Goal: Information Seeking & Learning: Learn about a topic

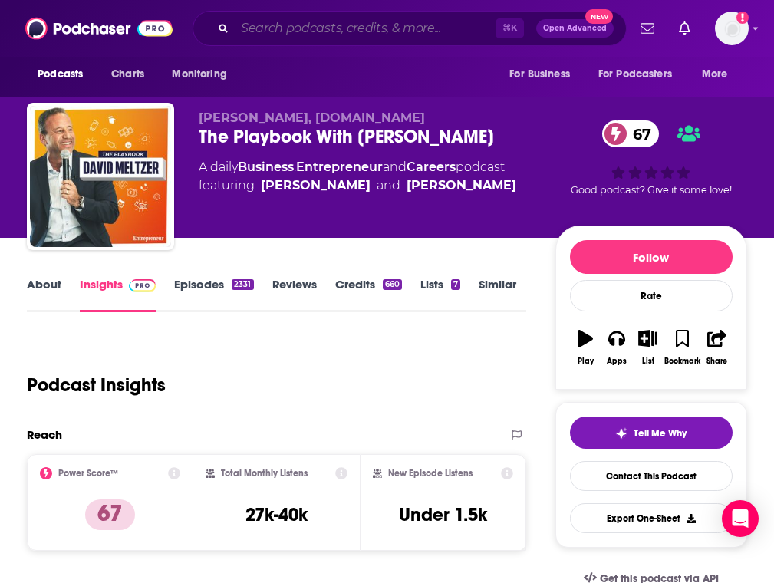
click at [370, 21] on input "Search podcasts, credits, & more..." at bounding box center [365, 28] width 261 height 25
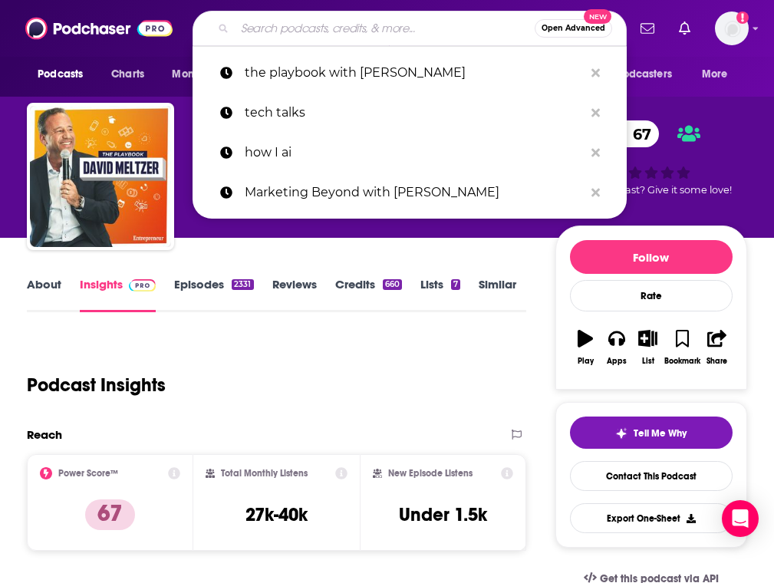
click at [370, 21] on input "Search podcasts, credits, & more..." at bounding box center [385, 28] width 300 height 25
paste input "Office Hours with [PERSON_NAME]"
type input "Office Hours with [PERSON_NAME]"
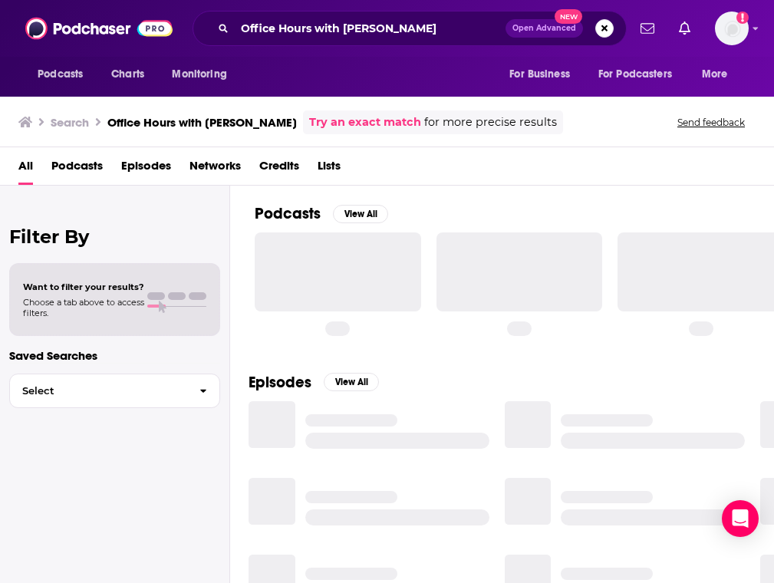
click at [428, 202] on div "Podcasts View All" at bounding box center [514, 270] width 519 height 168
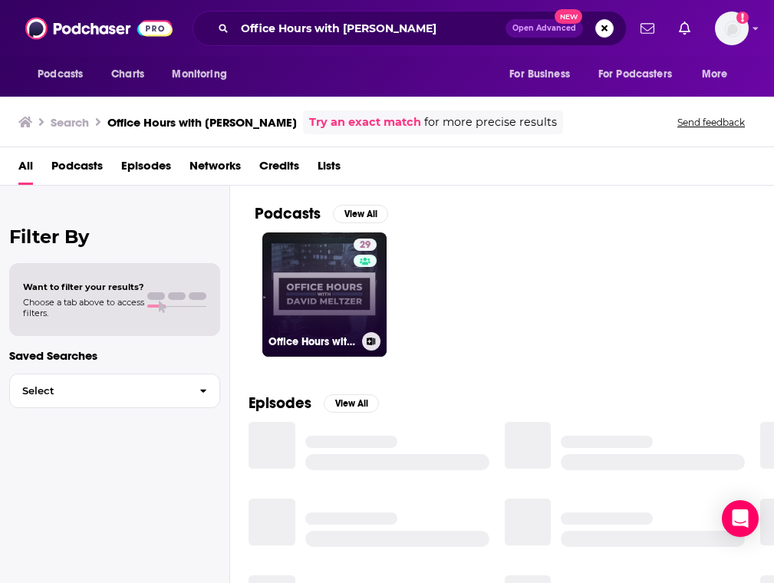
click at [294, 273] on link "29 Office Hours with [PERSON_NAME]" at bounding box center [324, 294] width 124 height 124
